Goal: Navigation & Orientation: Find specific page/section

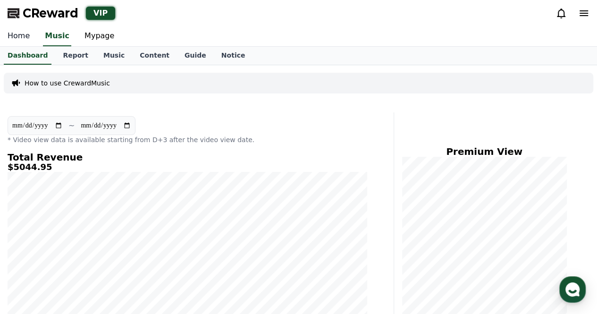
click at [28, 33] on link "Home" at bounding box center [18, 36] width 37 height 20
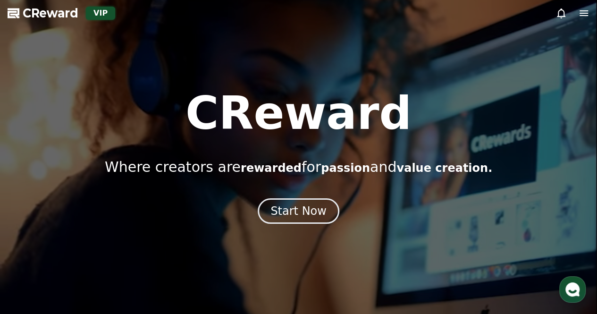
click at [274, 205] on div "Start Now" at bounding box center [299, 210] width 56 height 15
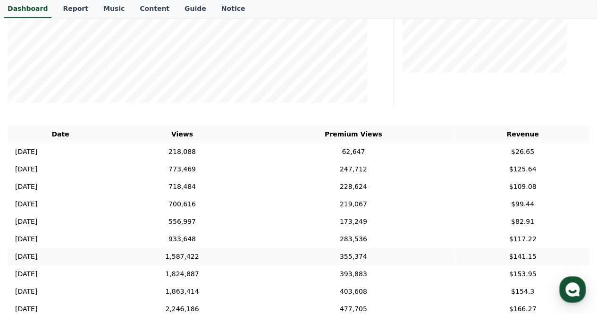
scroll to position [330, 0]
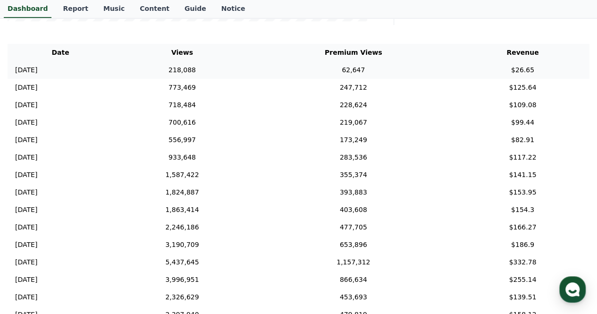
click at [497, 69] on td "$26.65" at bounding box center [523, 69] width 134 height 17
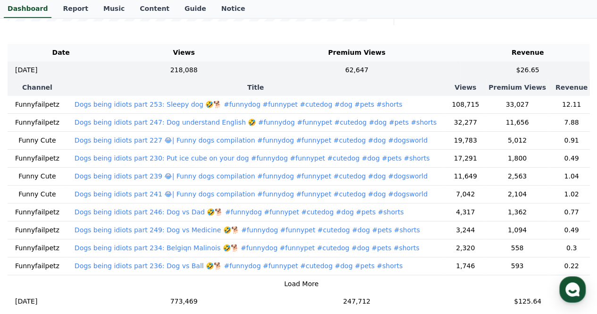
click at [36, 14] on link "Dashboard" at bounding box center [28, 9] width 48 height 18
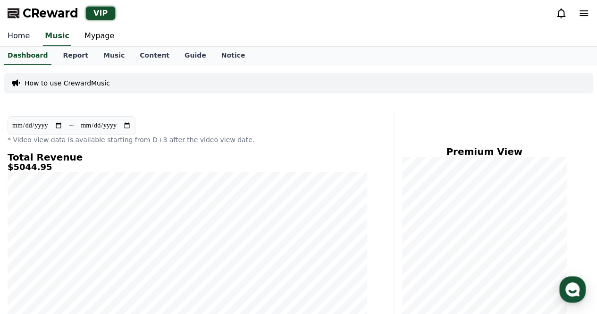
click at [17, 33] on link "Home" at bounding box center [18, 36] width 37 height 20
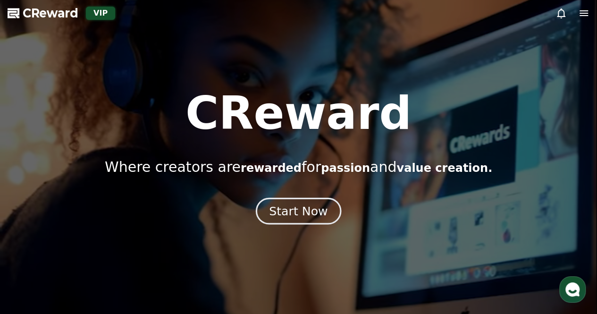
click at [292, 220] on button "Start Now" at bounding box center [298, 210] width 85 height 27
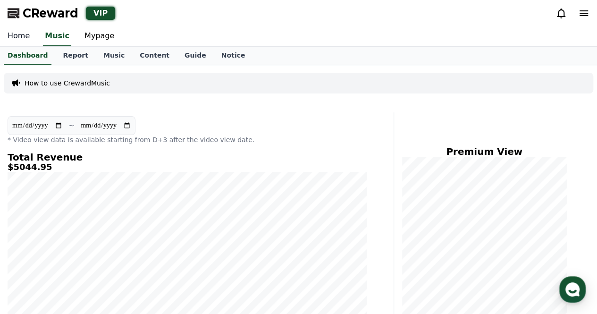
click at [13, 35] on link "Home" at bounding box center [18, 36] width 37 height 20
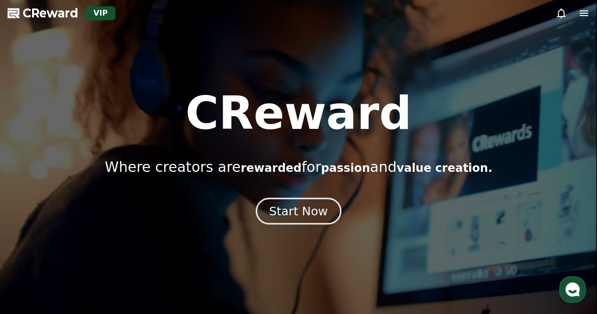
click at [293, 208] on div "Start Now" at bounding box center [298, 211] width 59 height 16
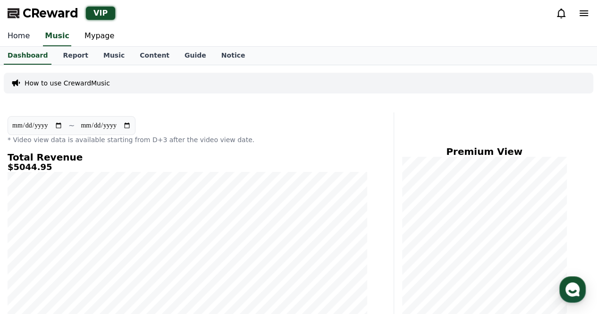
click at [5, 37] on link "Home" at bounding box center [18, 36] width 37 height 20
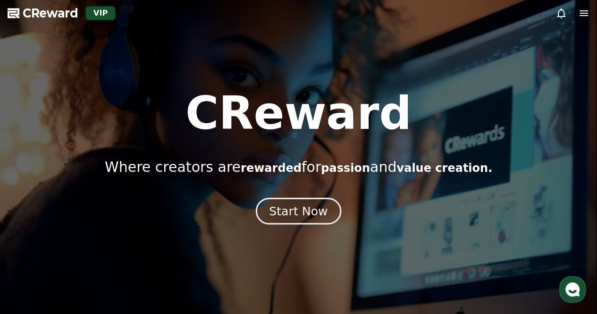
click at [315, 212] on div "Start Now" at bounding box center [298, 211] width 59 height 16
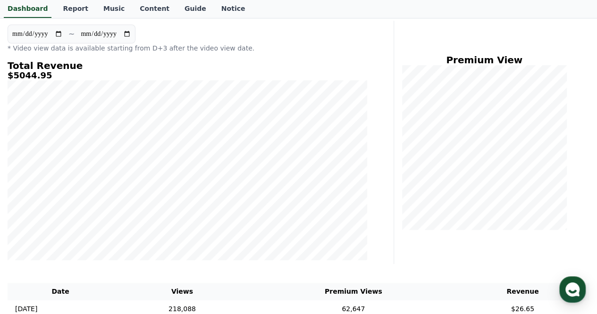
scroll to position [94, 0]
